Goal: Information Seeking & Learning: Learn about a topic

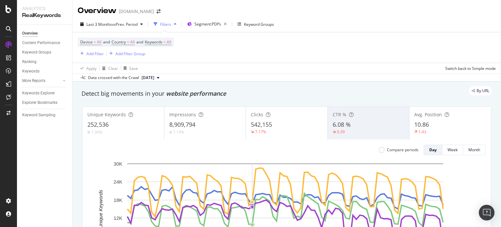
click at [321, 62] on div "Device = All and Country = All and Keywords = All Add Filter Add Filter Group" at bounding box center [287, 47] width 418 height 30
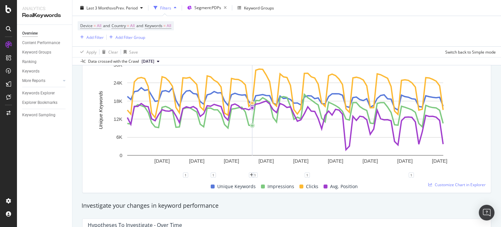
scroll to position [99, 0]
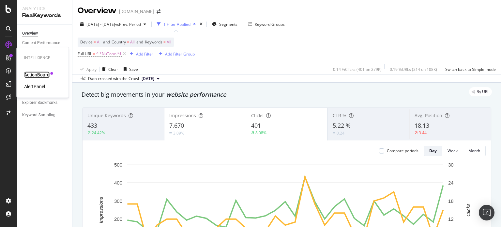
click at [30, 74] on div "ActionBoard" at bounding box center [36, 74] width 25 height 7
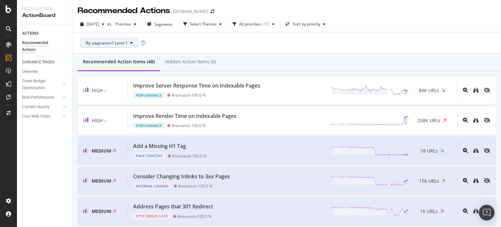
click at [98, 43] on span "By: pagination1 Level 1" at bounding box center [107, 43] width 42 height 6
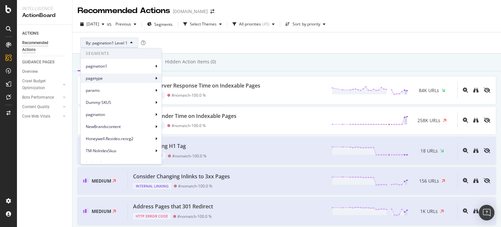
click at [141, 79] on span "pagetype" at bounding box center [120, 78] width 68 height 6
click at [194, 79] on span "pagetype Level 1" at bounding box center [183, 81] width 31 height 6
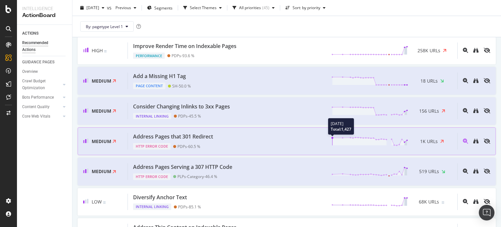
scroll to position [70, 0]
click at [277, 178] on div "Address Pages Serving a 307 HTTP Code HTTP Error Code PLPs-Category - 46.4 % 51…" at bounding box center [292, 171] width 329 height 17
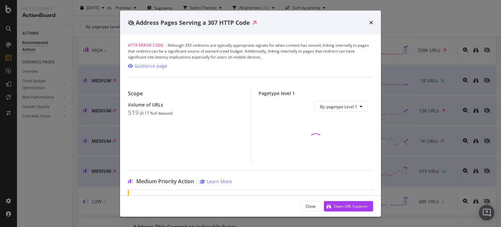
drag, startPoint x: 277, startPoint y: 178, endPoint x: 277, endPoint y: 185, distance: 7.2
click at [277, 185] on div "Medium Priority Action Learn More Moderate link equity impact Pages with this i…" at bounding box center [250, 226] width 245 height 112
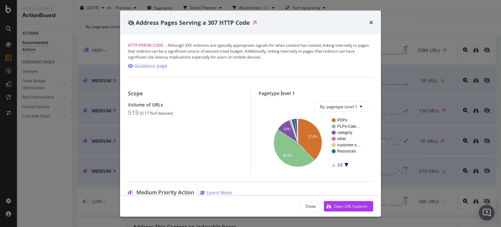
drag, startPoint x: 340, startPoint y: 203, endPoint x: 279, endPoint y: 86, distance: 131.5
click at [279, 86] on div "Scope Volume of URLs 519 ( 0.17 % of dataset ) Pagetype level 1 By: pagetype Le…" at bounding box center [250, 125] width 245 height 96
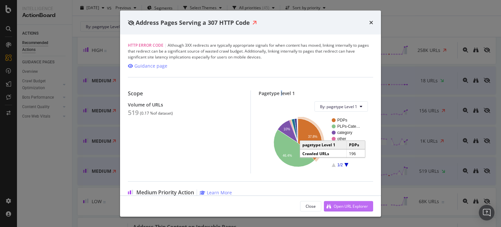
click at [343, 203] on div "Open URL Explorer" at bounding box center [351, 206] width 34 height 6
click at [369, 22] on icon "times" at bounding box center [371, 22] width 4 height 5
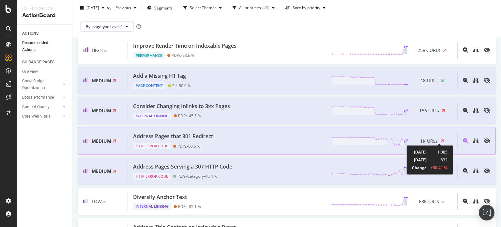
click at [440, 139] on icon at bounding box center [442, 140] width 4 height 5
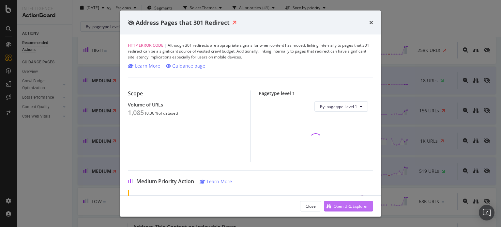
click at [339, 209] on div "Open URL Explorer" at bounding box center [346, 206] width 44 height 10
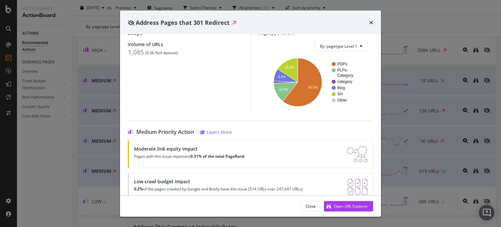
scroll to position [61, 0]
click at [372, 23] on icon "times" at bounding box center [371, 22] width 4 height 5
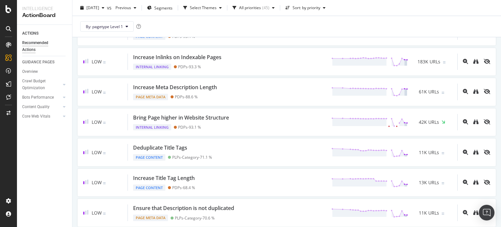
scroll to position [271, 0]
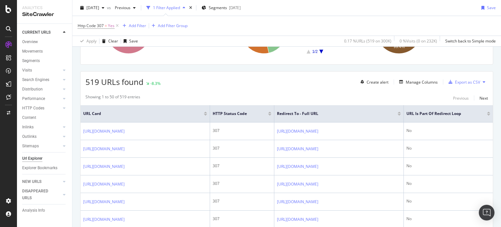
scroll to position [93, 0]
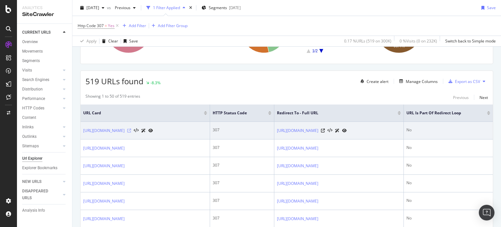
click at [131, 130] on icon at bounding box center [129, 130] width 4 height 4
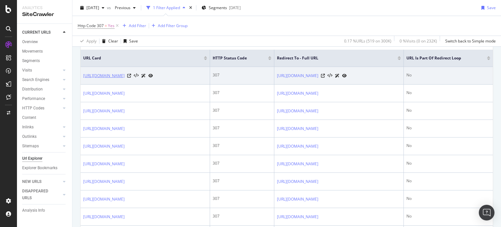
scroll to position [149, 0]
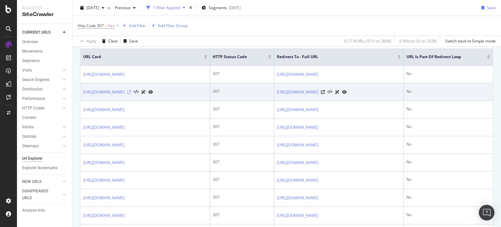
click at [131, 92] on icon at bounding box center [129, 92] width 4 height 4
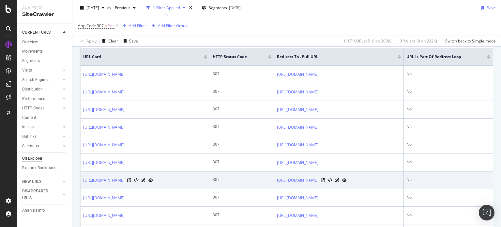
click at [146, 180] on icon at bounding box center [143, 180] width 5 height 4
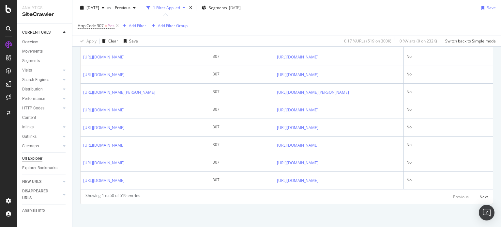
scroll to position [987, 0]
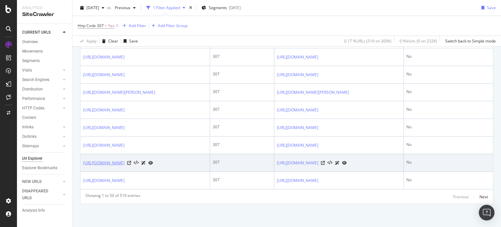
click at [125, 159] on link "http://www.supplyhouse.com/Honeywell-Fresh-Air-Ventilation-Systems-1728000" at bounding box center [103, 162] width 41 height 7
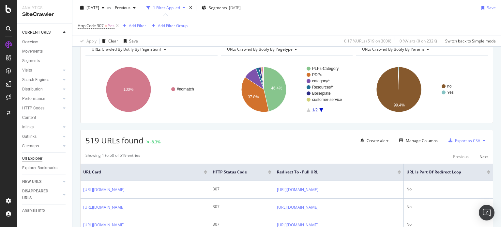
scroll to position [44, 0]
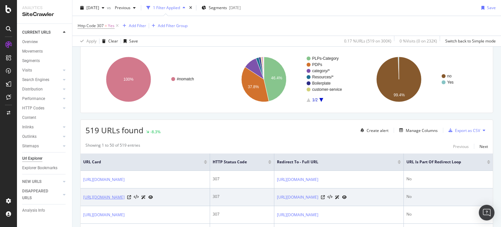
drag, startPoint x: 156, startPoint y: 196, endPoint x: 102, endPoint y: 198, distance: 54.5
click at [99, 197] on link "http://www.supplyhouse.com/resources" at bounding box center [103, 197] width 41 height 7
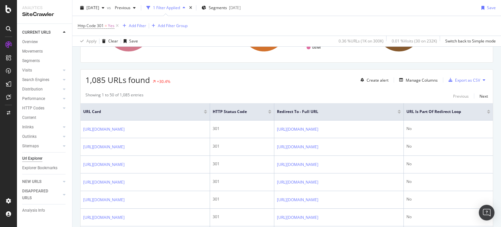
scroll to position [94, 0]
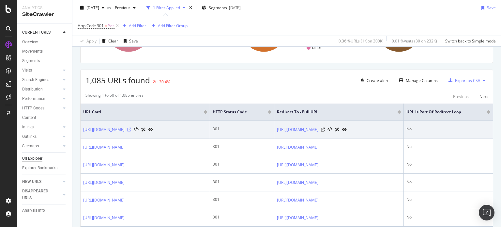
click at [131, 130] on icon at bounding box center [129, 129] width 4 height 4
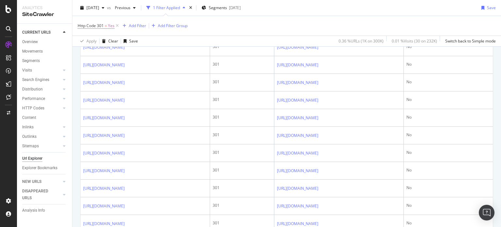
scroll to position [423, 0]
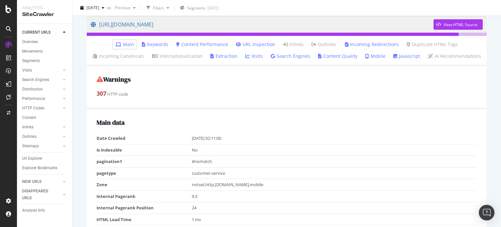
scroll to position [158, 0]
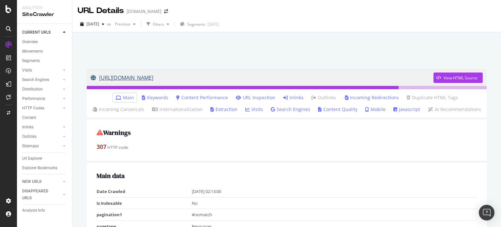
drag, startPoint x: 207, startPoint y: 75, endPoint x: 154, endPoint y: 77, distance: 53.2
